Goal: Transaction & Acquisition: Purchase product/service

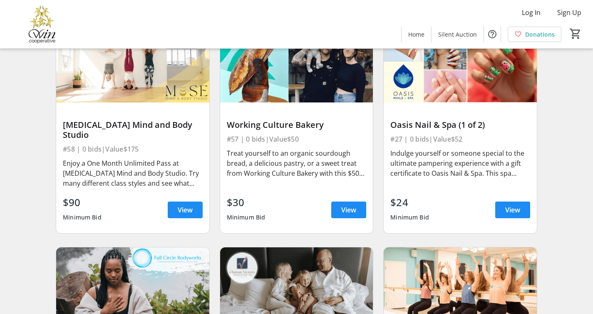
scroll to position [338, 0]
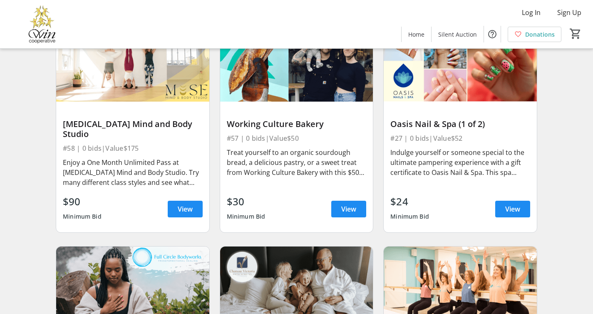
click at [572, 140] on div "Search Filter timer_outline Bidding starts in 1d 13h 38m 18s All Items Accommod…" at bounding box center [296, 206] width 589 height 951
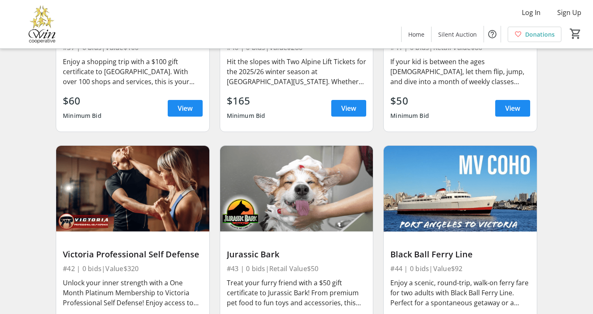
scroll to position [3802, 0]
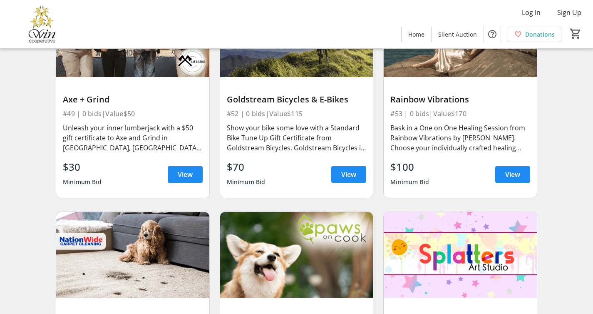
scroll to position [4413, 0]
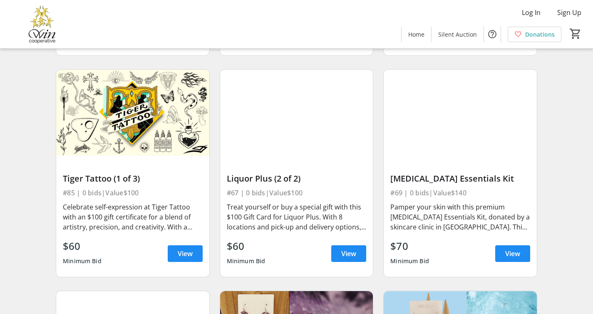
scroll to position [5024, 0]
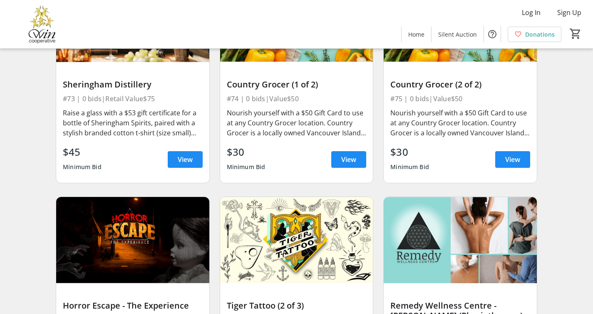
scroll to position [5756, 0]
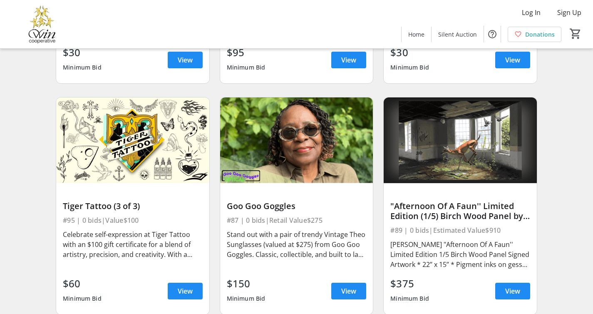
scroll to position [6531, 0]
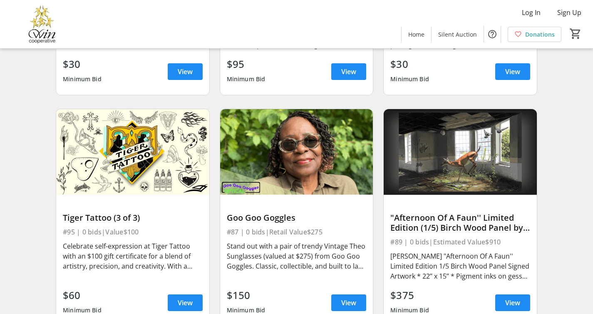
click at [339, 299] on span at bounding box center [348, 302] width 35 height 20
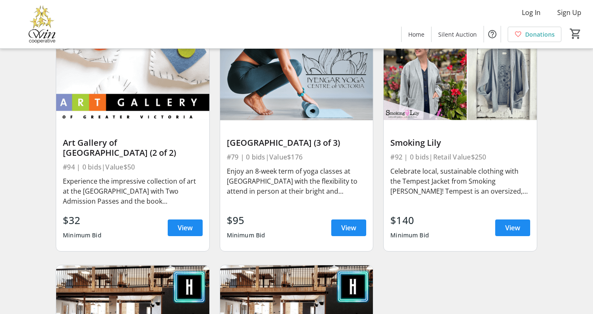
scroll to position [7067, 0]
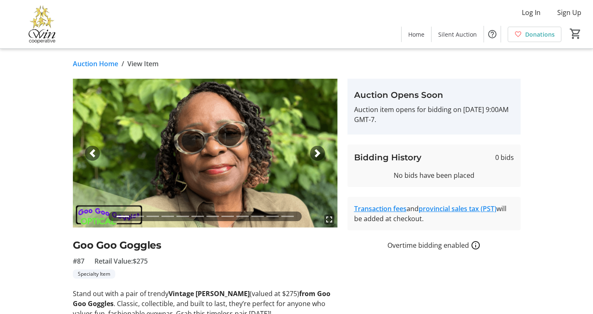
click at [314, 153] on span "button" at bounding box center [317, 153] width 8 height 8
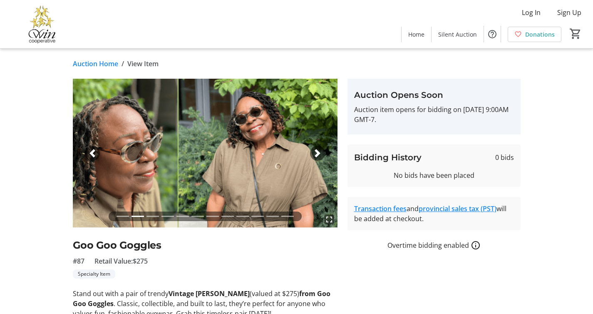
click at [314, 153] on span "button" at bounding box center [317, 153] width 8 height 8
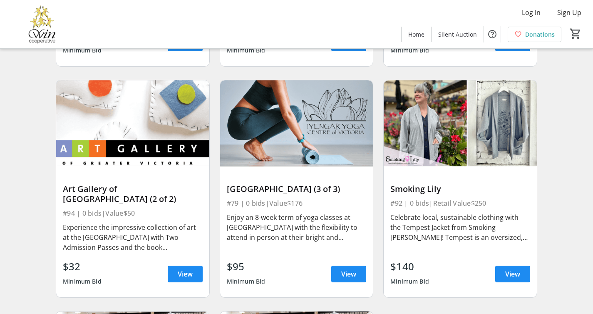
scroll to position [7001, 0]
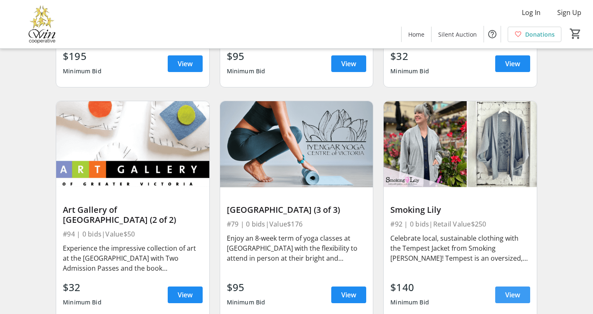
click at [512, 290] on span "View" at bounding box center [512, 295] width 15 height 10
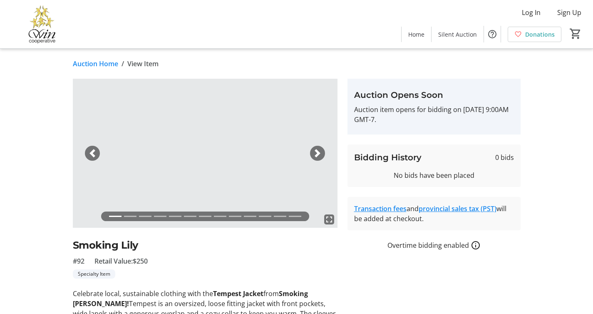
click at [301, 244] on h2 "Smoking Lily" at bounding box center [205, 245] width 265 height 15
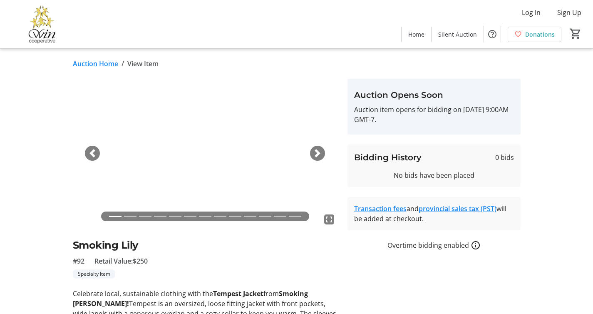
click at [318, 155] on span "button" at bounding box center [317, 153] width 8 height 8
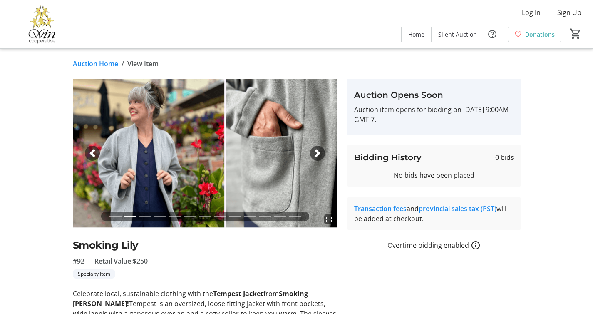
click at [318, 155] on span "button" at bounding box center [317, 153] width 8 height 8
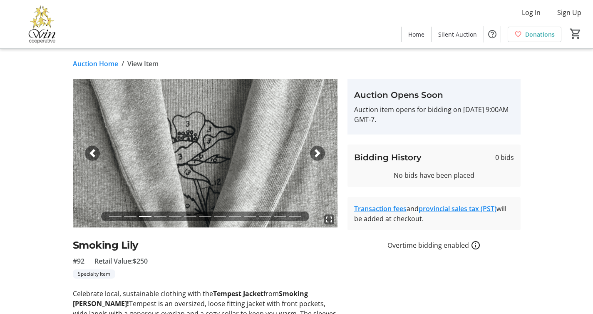
click at [318, 155] on span "button" at bounding box center [317, 153] width 8 height 8
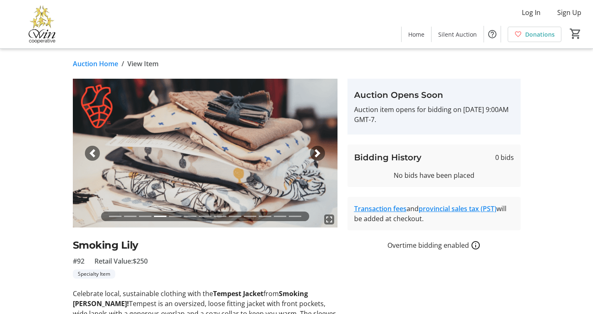
click at [318, 155] on span "button" at bounding box center [317, 153] width 8 height 8
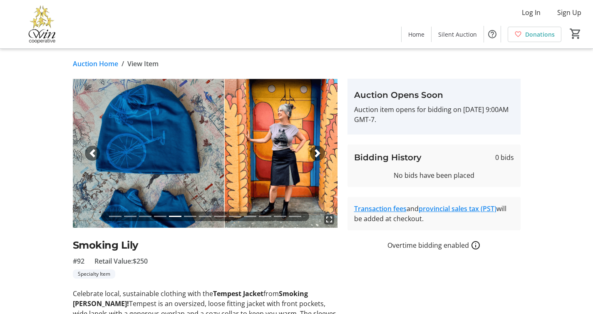
click at [318, 155] on span "button" at bounding box center [317, 153] width 8 height 8
